Goal: Task Accomplishment & Management: Use online tool/utility

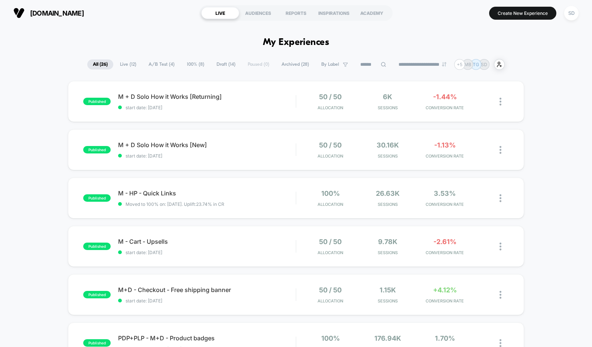
click at [163, 67] on span "A/B Test ( 4 )" at bounding box center [161, 64] width 37 height 10
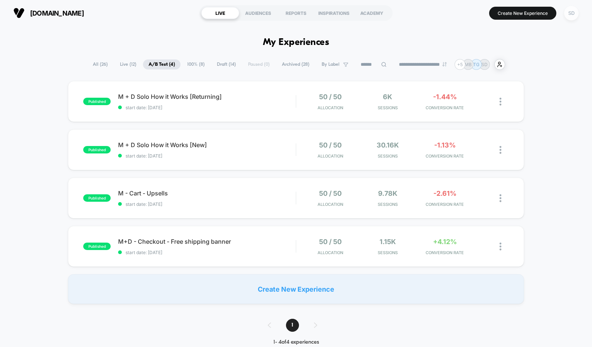
click at [572, 14] on div "SD" at bounding box center [571, 13] width 14 height 14
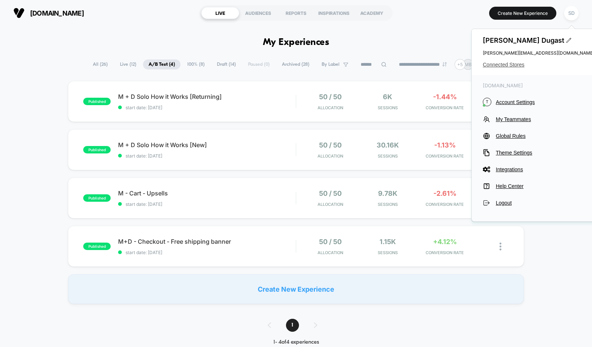
click at [506, 66] on span "Connected Stores" at bounding box center [538, 65] width 111 height 6
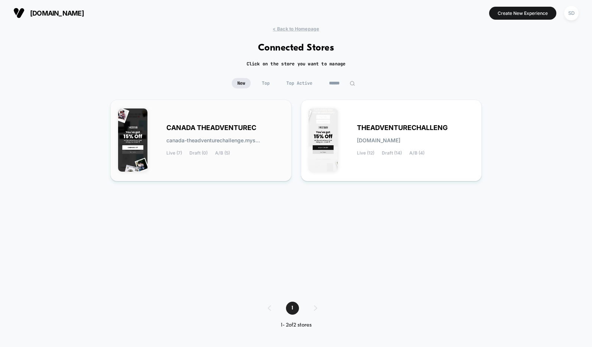
click at [235, 143] on span "canada-theadventurechallenge.mys..." at bounding box center [213, 140] width 94 height 5
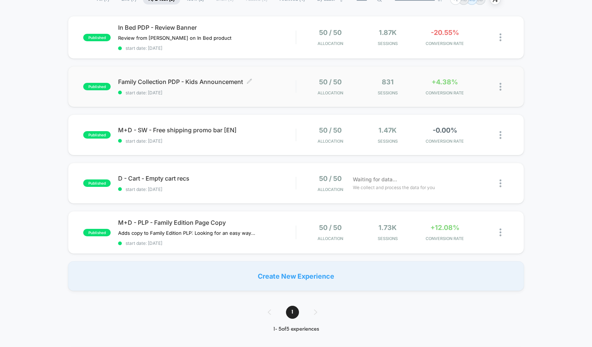
scroll to position [66, 0]
click at [143, 177] on span "D - Cart - Empty cart recs Click to edit experience details" at bounding box center [206, 177] width 177 height 7
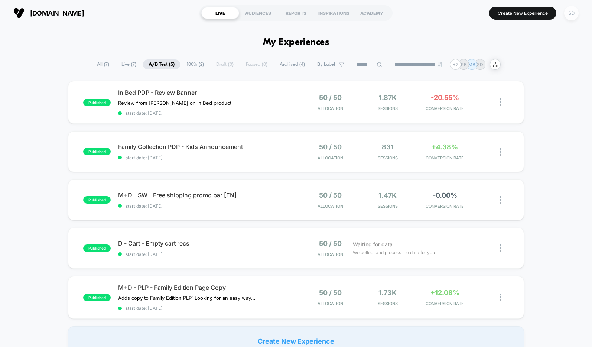
click at [568, 16] on div "SD" at bounding box center [571, 13] width 14 height 14
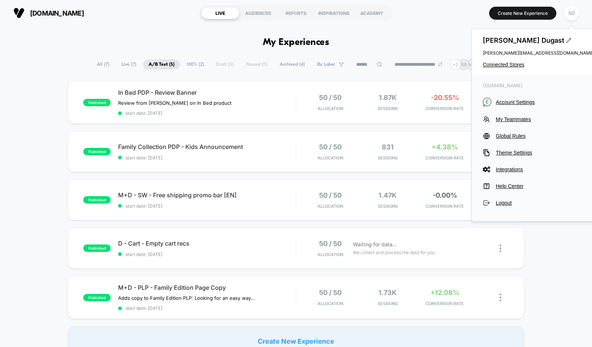
click at [490, 68] on div "[PERSON_NAME] [PERSON_NAME][EMAIL_ADDRESS][DOMAIN_NAME] Connected Stores" at bounding box center [539, 52] width 134 height 46
click at [493, 65] on span "Connected Stores" at bounding box center [538, 65] width 111 height 6
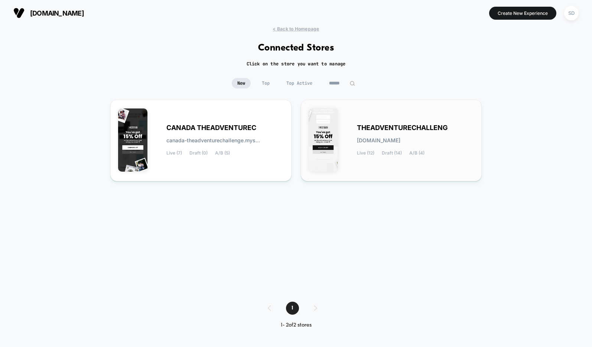
click at [313, 132] on img at bounding box center [323, 139] width 29 height 63
